Goal: Task Accomplishment & Management: Manage account settings

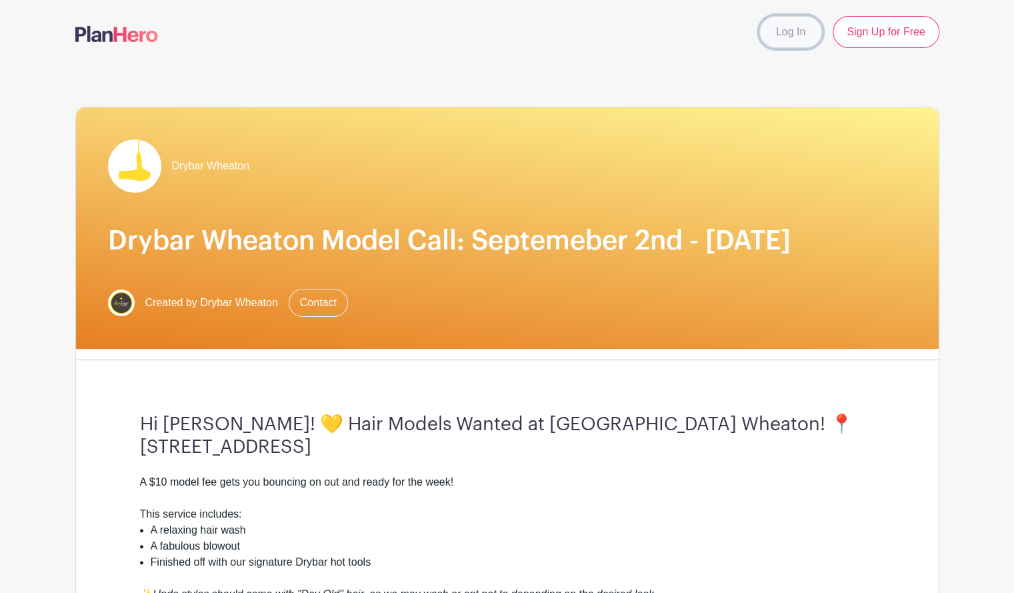
click at [784, 39] on link "Log In" at bounding box center [791, 32] width 63 height 32
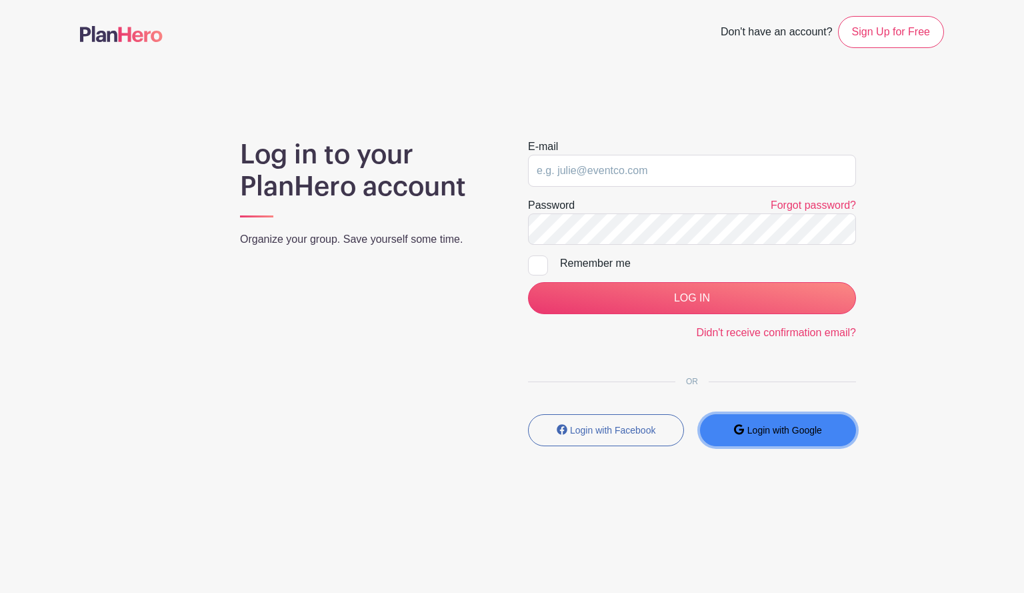
click at [774, 444] on button "Login with Google" at bounding box center [778, 430] width 156 height 32
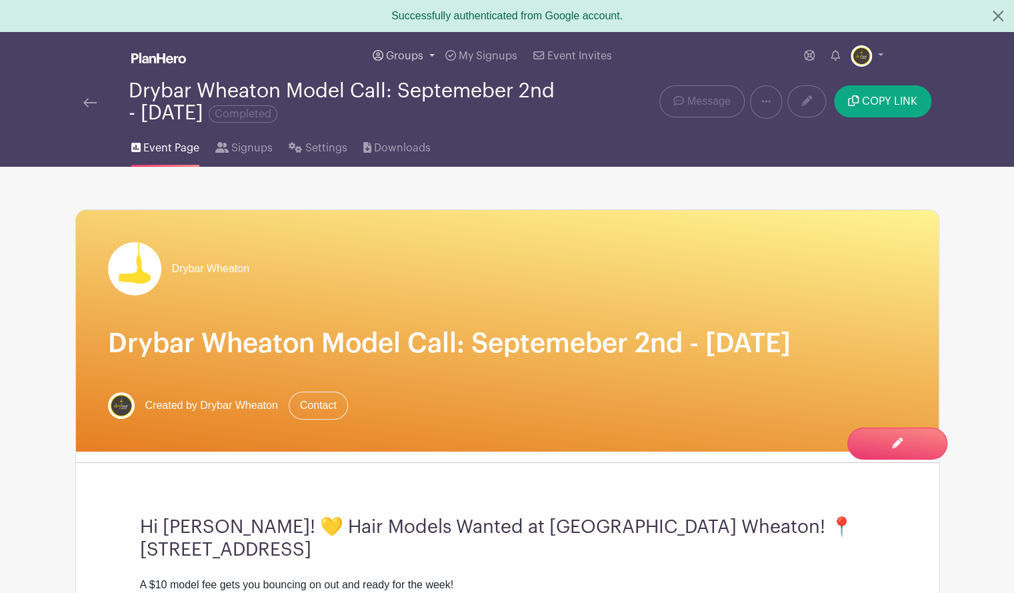
click at [412, 69] on link "Groups" at bounding box center [403, 56] width 73 height 48
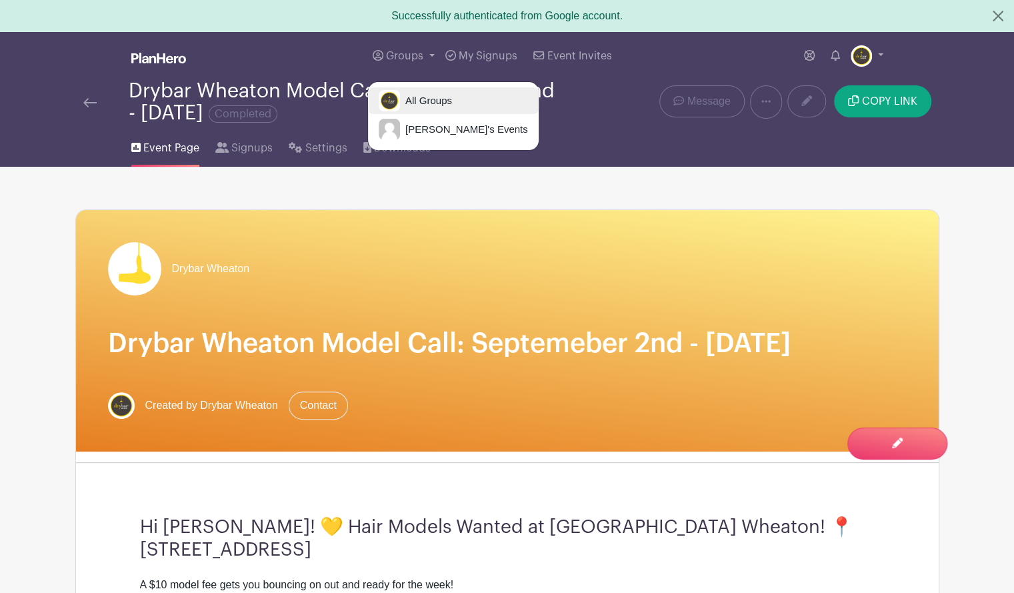
click at [423, 100] on span "All Groups" at bounding box center [426, 100] width 52 height 15
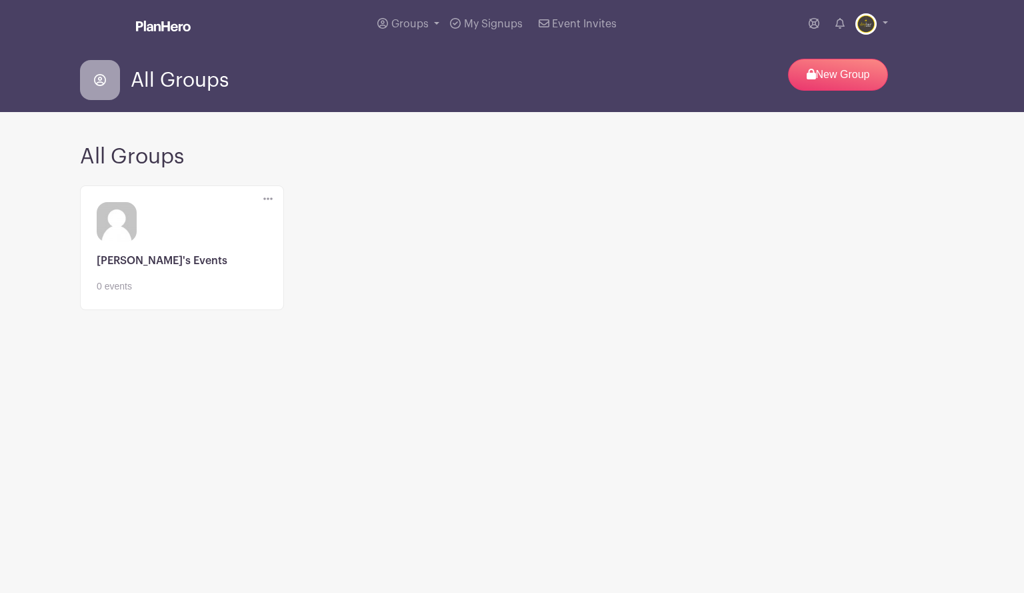
click at [263, 195] on div "Edit" at bounding box center [268, 199] width 31 height 27
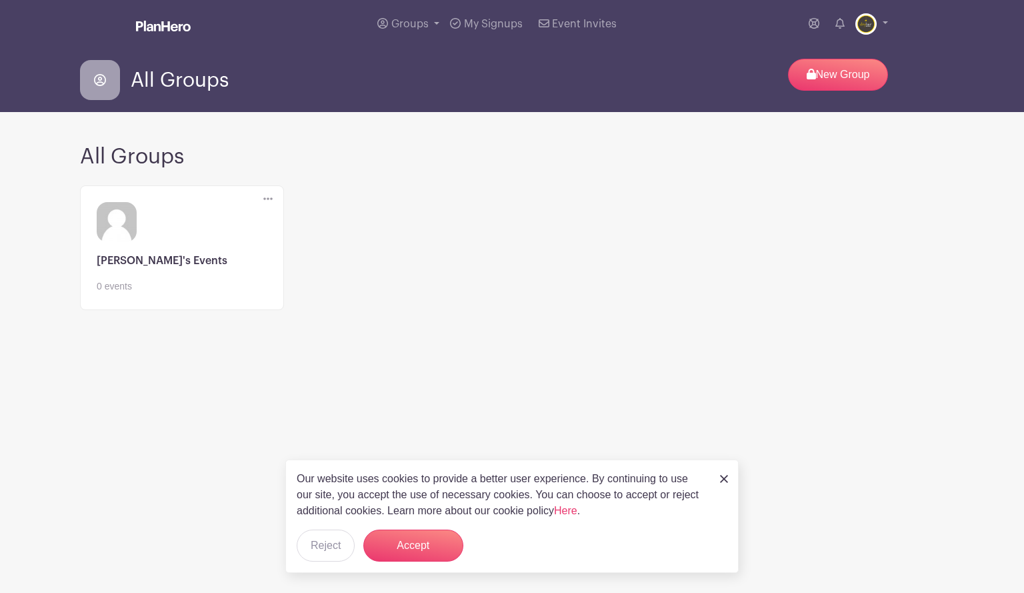
click at [272, 197] on icon at bounding box center [267, 198] width 9 height 11
click at [562, 206] on div "Delete Group Are you sure? This group has signups associated with it. All signu…" at bounding box center [512, 255] width 880 height 151
click at [722, 482] on img at bounding box center [724, 479] width 8 height 8
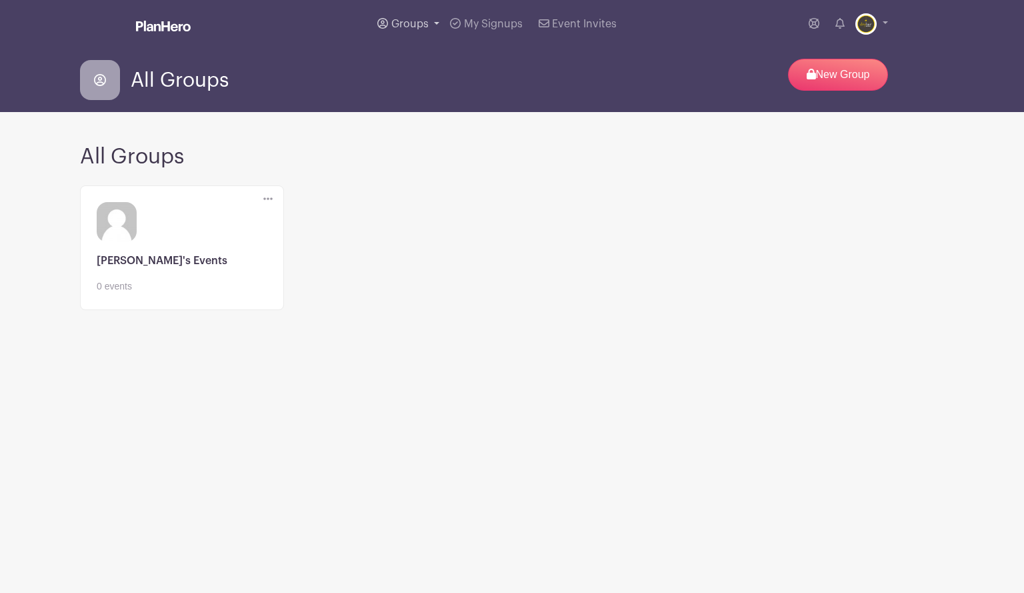
click at [436, 19] on link "Groups" at bounding box center [408, 24] width 73 height 48
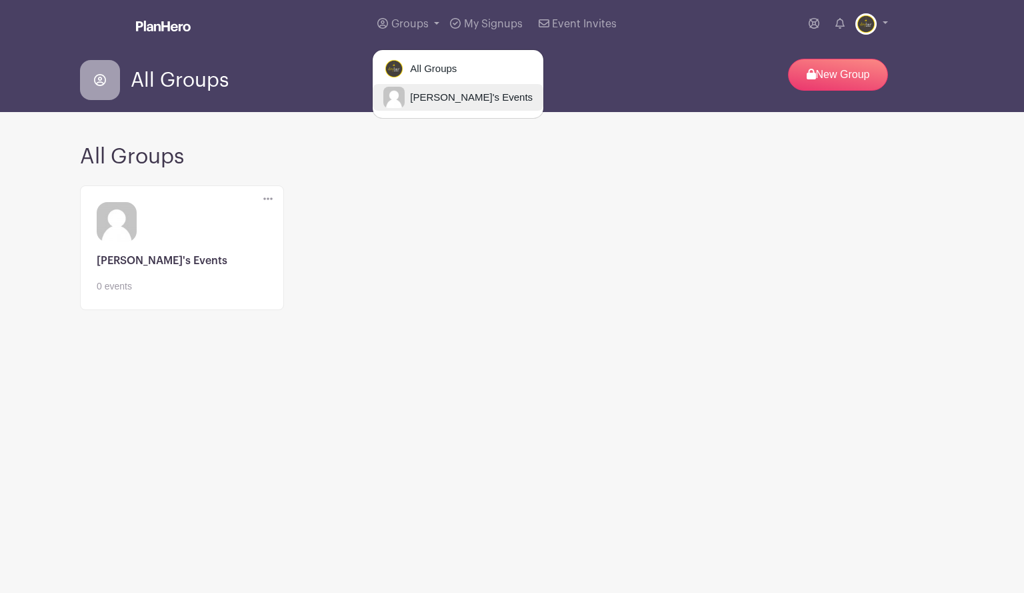
click at [411, 99] on span "Brandi's Events" at bounding box center [469, 97] width 128 height 15
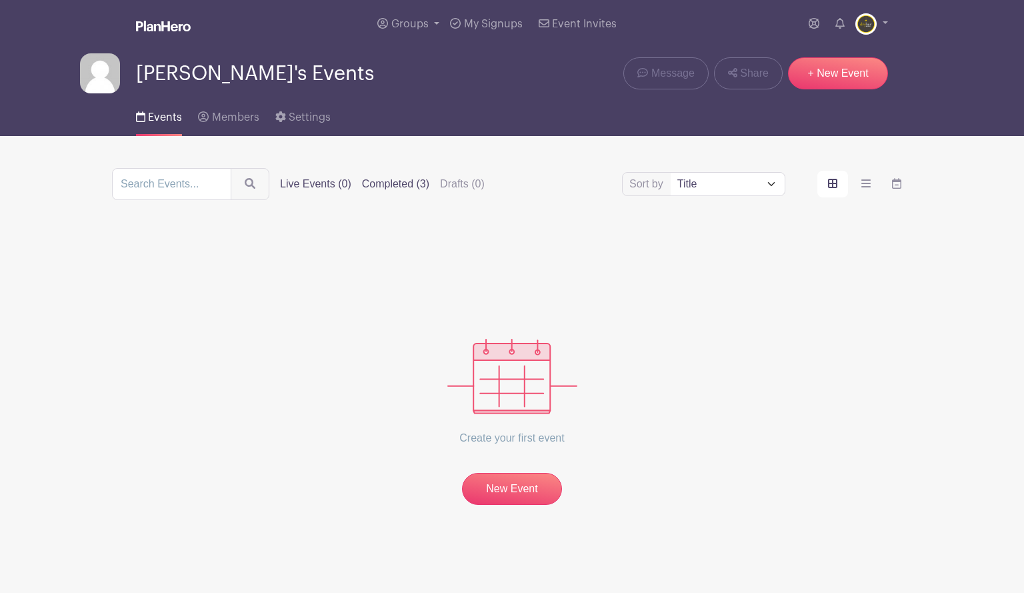
click at [401, 183] on label "Completed (3)" at bounding box center [395, 184] width 67 height 16
click at [0, 0] on input "Completed (3)" at bounding box center [0, 0] width 0 height 0
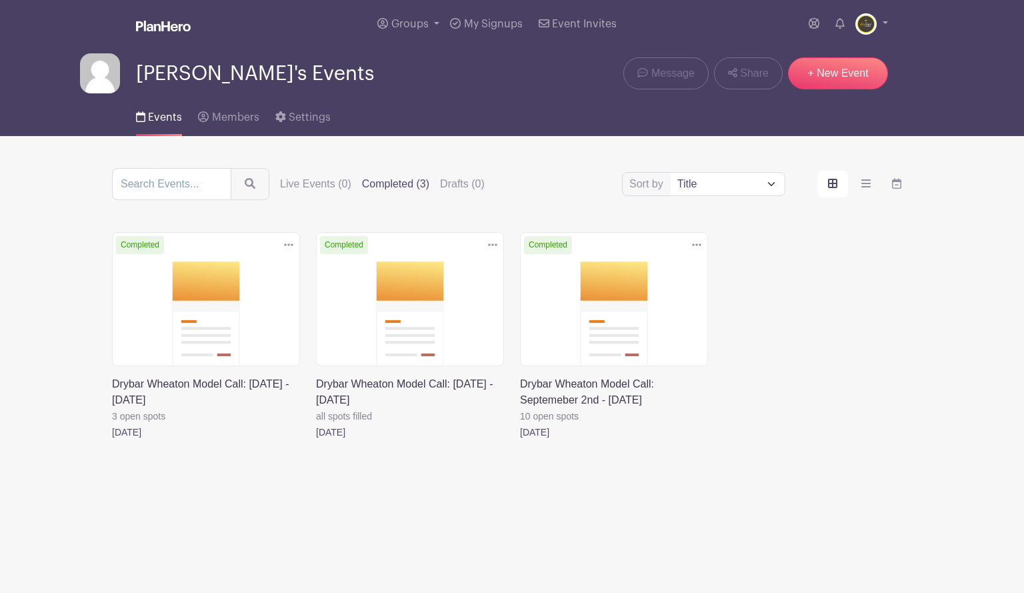
click at [701, 246] on icon at bounding box center [696, 244] width 9 height 11
click at [520, 440] on link at bounding box center [520, 440] width 0 height 0
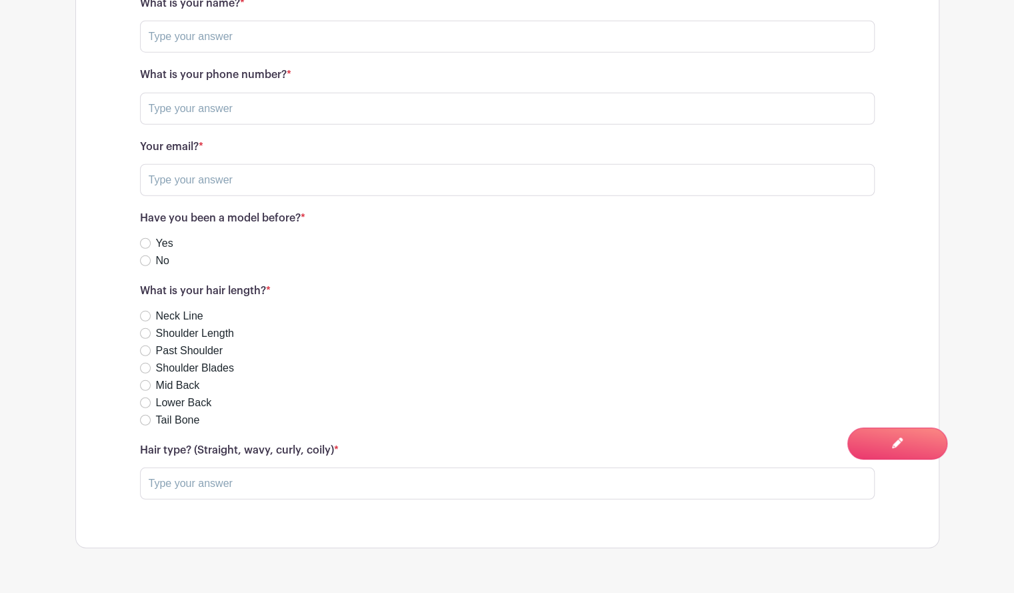
scroll to position [2138, 0]
